Goal: Information Seeking & Learning: Understand process/instructions

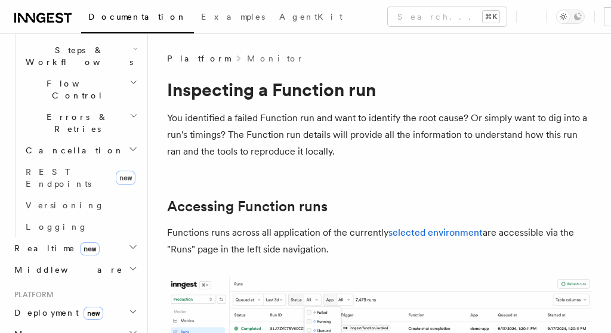
scroll to position [498, 0]
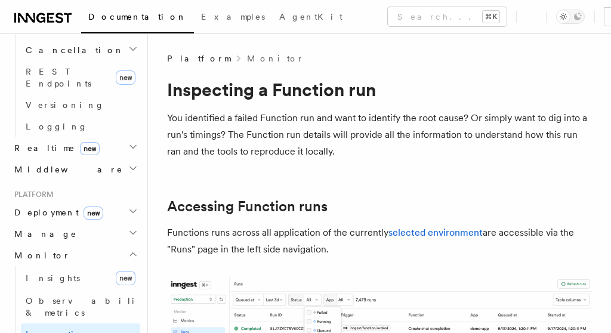
click at [104, 245] on h2 "Monitor" at bounding box center [75, 255] width 131 height 21
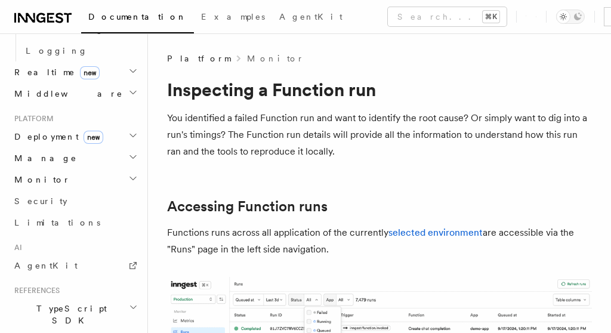
scroll to position [585, 0]
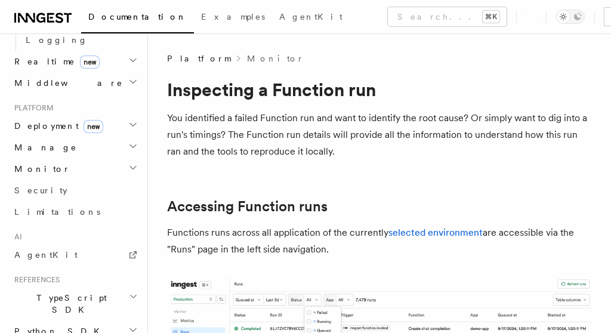
click at [79, 287] on h2 "TypeScript SDK" at bounding box center [75, 303] width 131 height 33
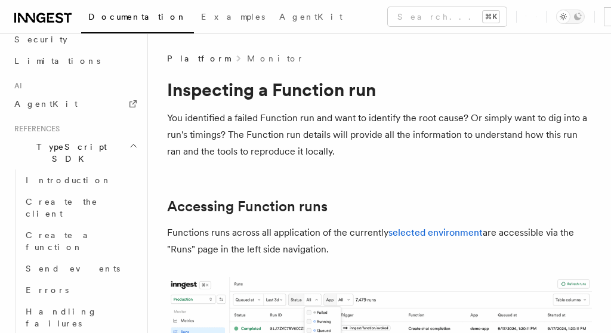
scroll to position [800, 0]
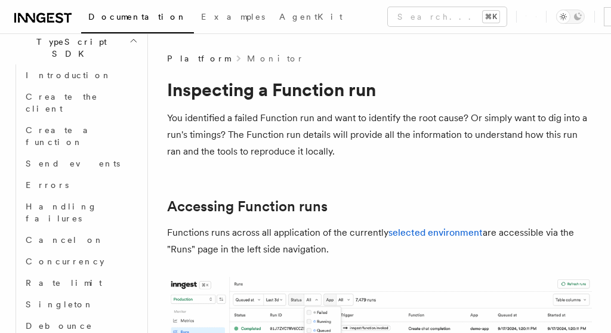
scroll to position [852, 0]
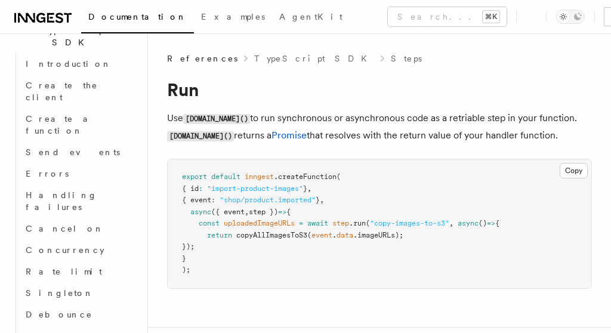
drag, startPoint x: 529, startPoint y: 219, endPoint x: 201, endPoint y: 224, distance: 327.8
click at [201, 224] on pre "export default inngest .createFunction ( { id : "import-product-images" } , { e…" at bounding box center [380, 223] width 424 height 129
click at [201, 224] on span "const" at bounding box center [209, 223] width 21 height 8
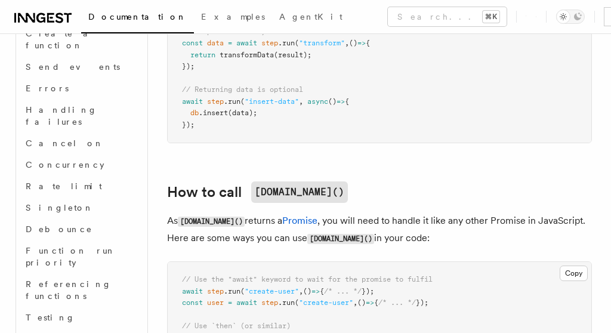
scroll to position [736, 0]
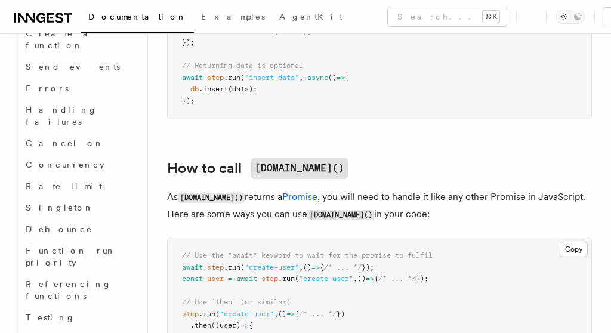
drag, startPoint x: 265, startPoint y: 151, endPoint x: 448, endPoint y: 174, distance: 184.1
click at [448, 189] on p "As [DOMAIN_NAME]() returns a Promise , you will need to handle it like any othe…" at bounding box center [379, 206] width 425 height 35
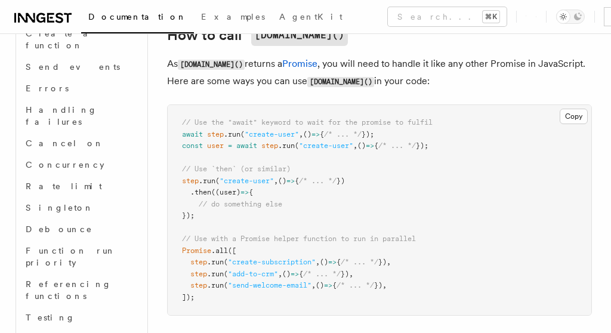
scroll to position [868, 0]
drag, startPoint x: 220, startPoint y: 165, endPoint x: 233, endPoint y: 71, distance: 95.3
click at [233, 106] on pre "// Use the "await" keyword to wait for the promise to fulfil await step .run ( …" at bounding box center [380, 211] width 424 height 210
drag, startPoint x: 233, startPoint y: 71, endPoint x: 223, endPoint y: 171, distance: 100.8
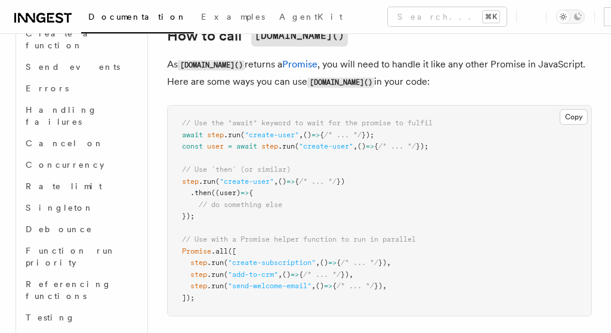
click at [223, 172] on pre "// Use the "await" keyword to wait for the promise to fulfil await step .run ( …" at bounding box center [380, 211] width 424 height 210
click at [223, 171] on pre "// Use the "await" keyword to wait for the promise to fulfil await step .run ( …" at bounding box center [380, 211] width 424 height 210
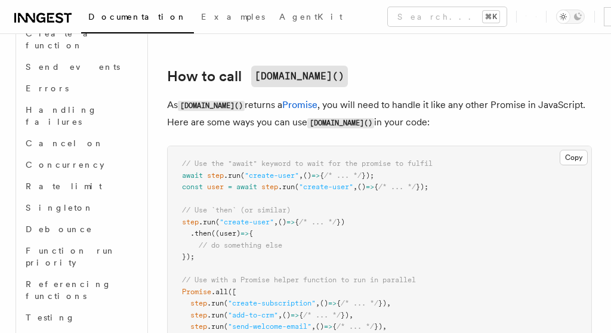
scroll to position [586, 0]
